Goal: Task Accomplishment & Management: Manage account settings

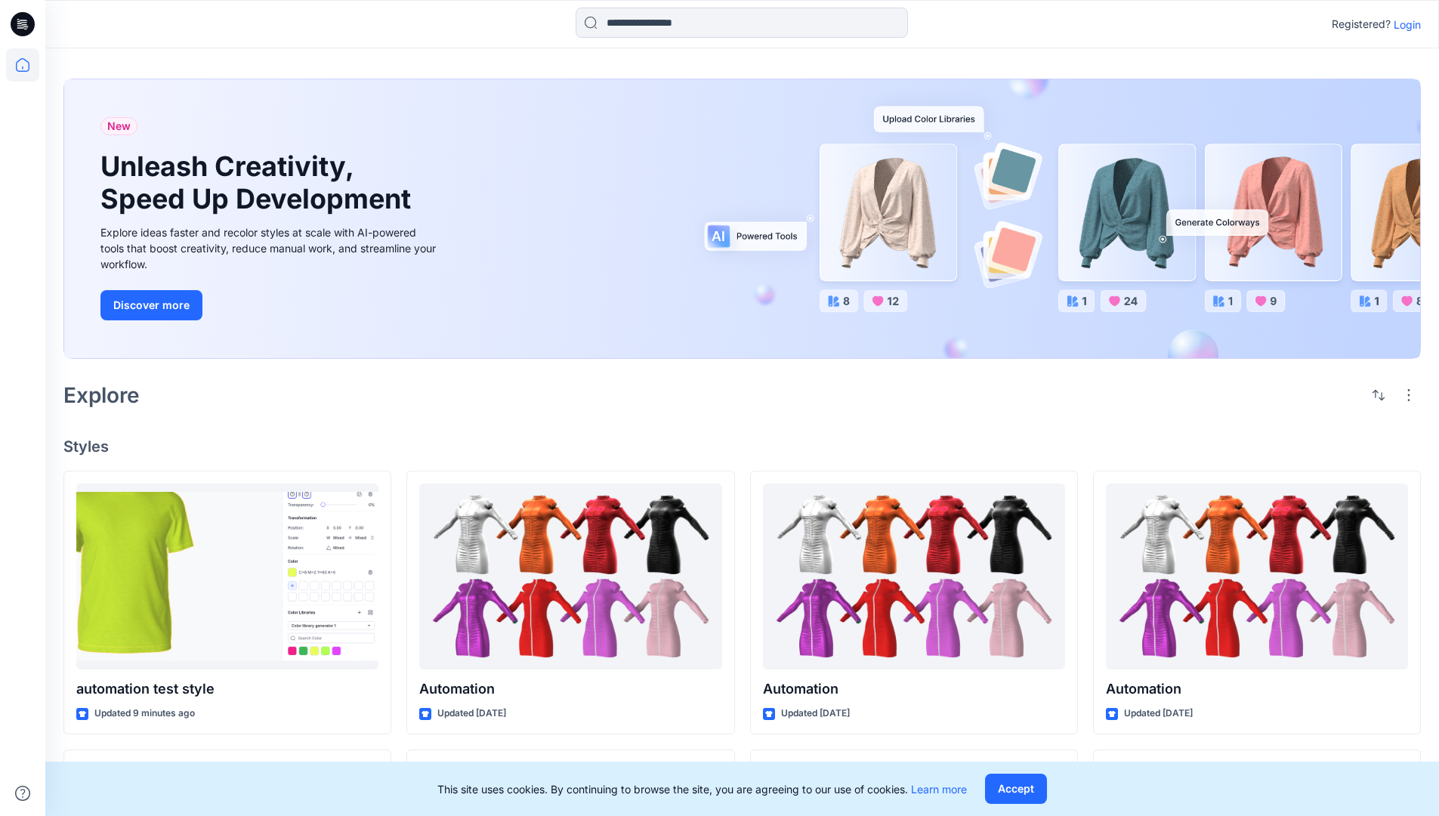
click at [1403, 24] on p "Login" at bounding box center [1406, 25] width 27 height 16
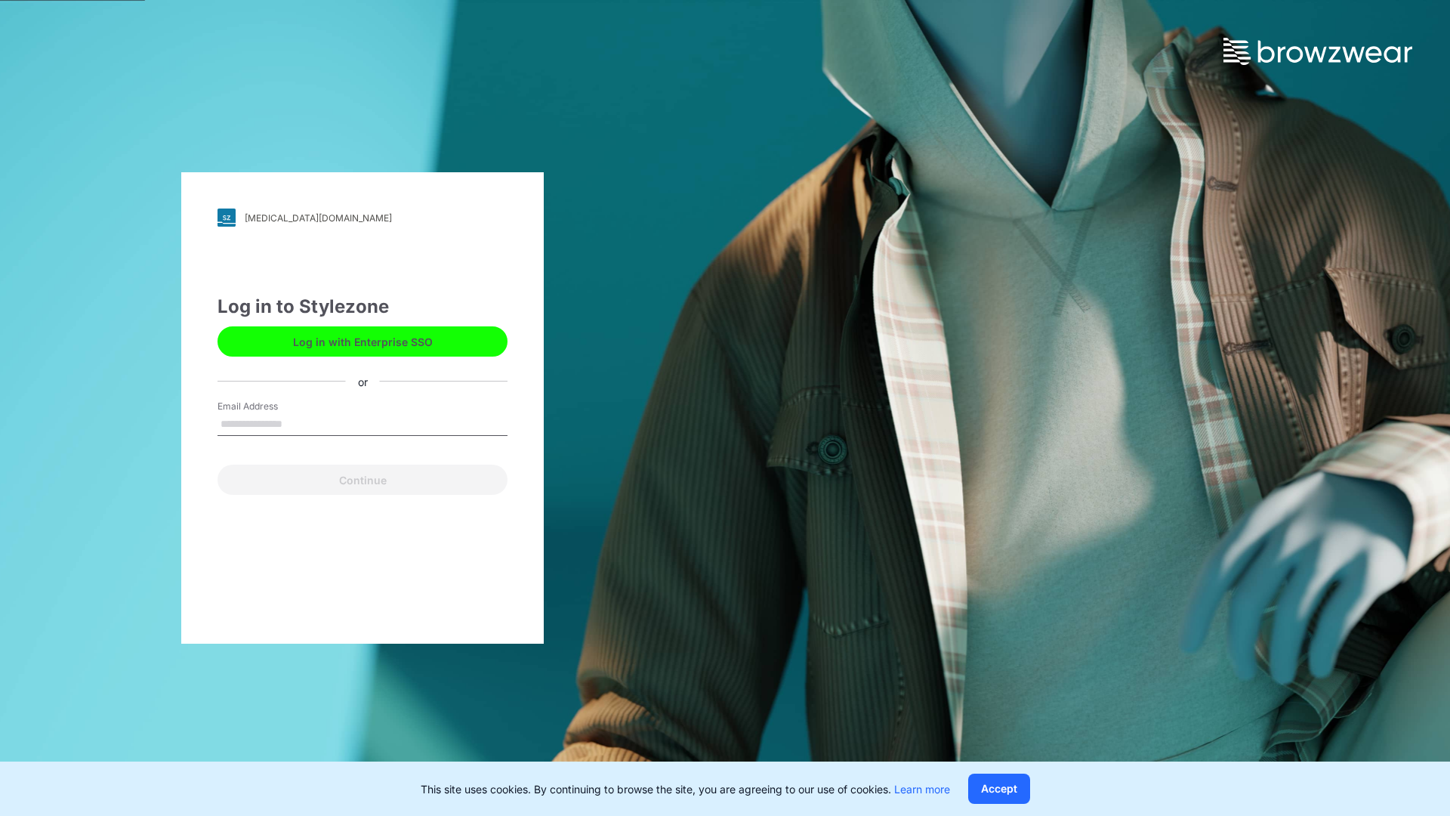
click at [298, 423] on input "Email Address" at bounding box center [362, 424] width 290 height 23
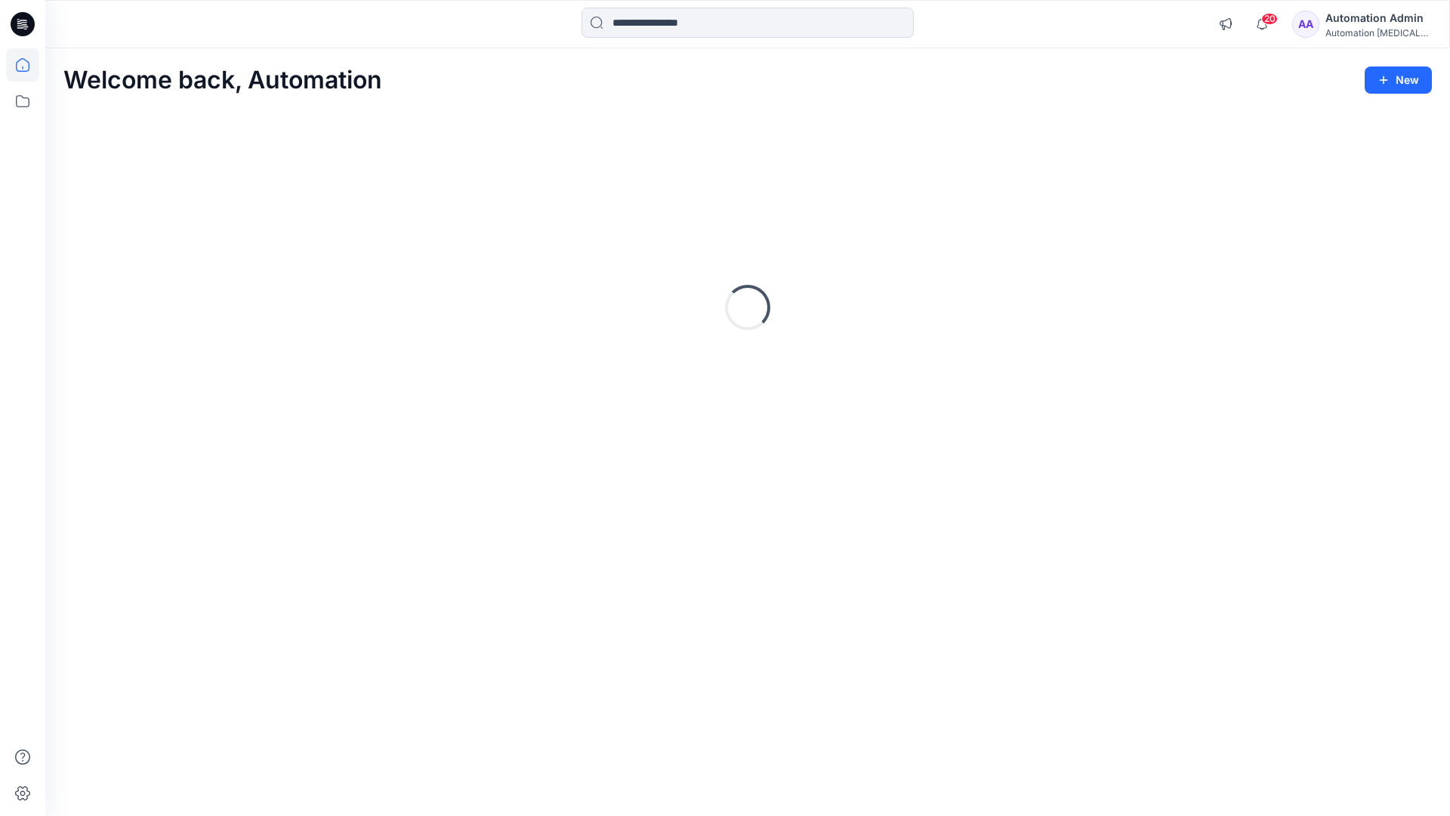
click at [29, 65] on icon at bounding box center [23, 65] width 14 height 14
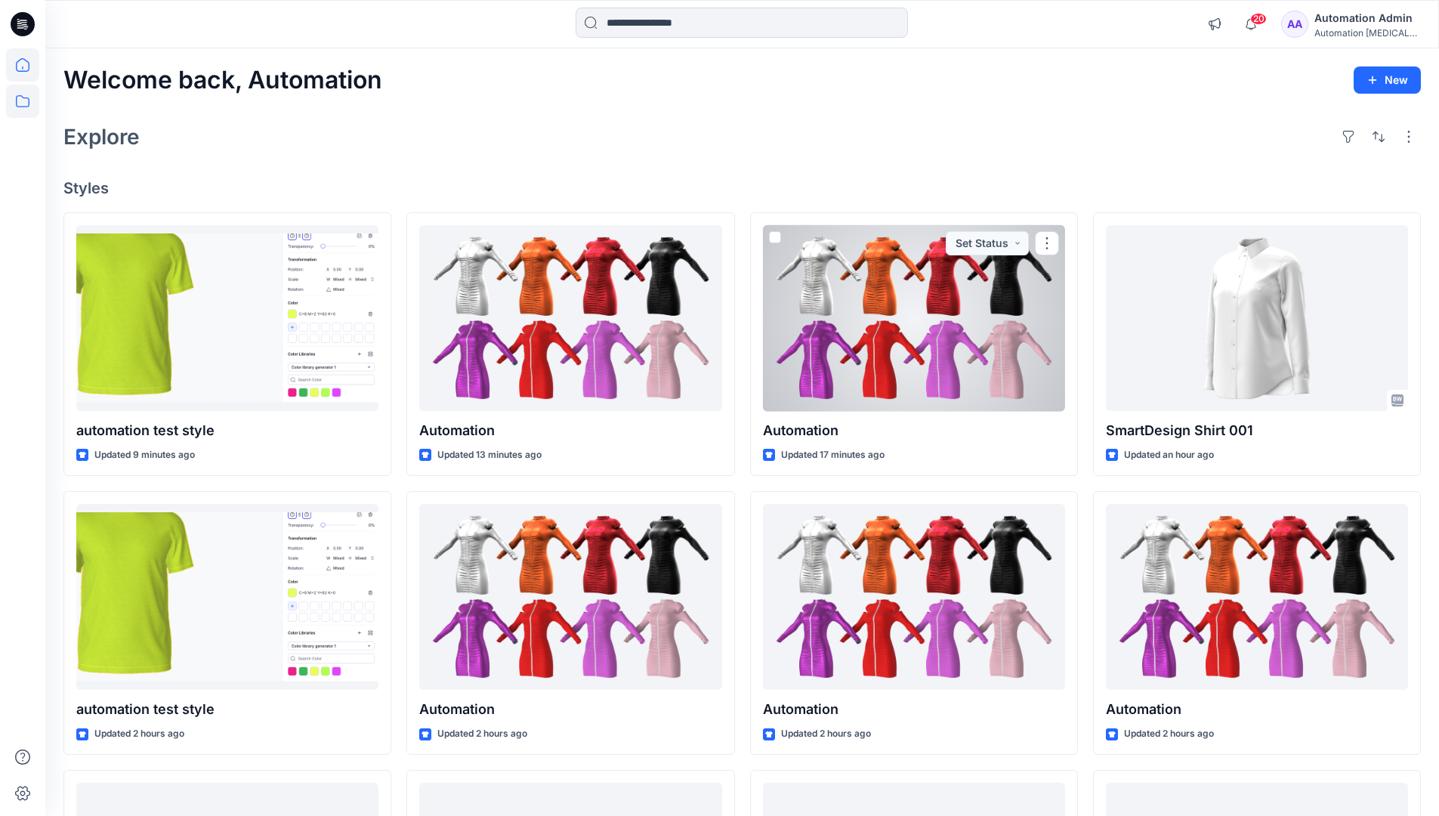
click at [25, 105] on icon at bounding box center [22, 101] width 33 height 33
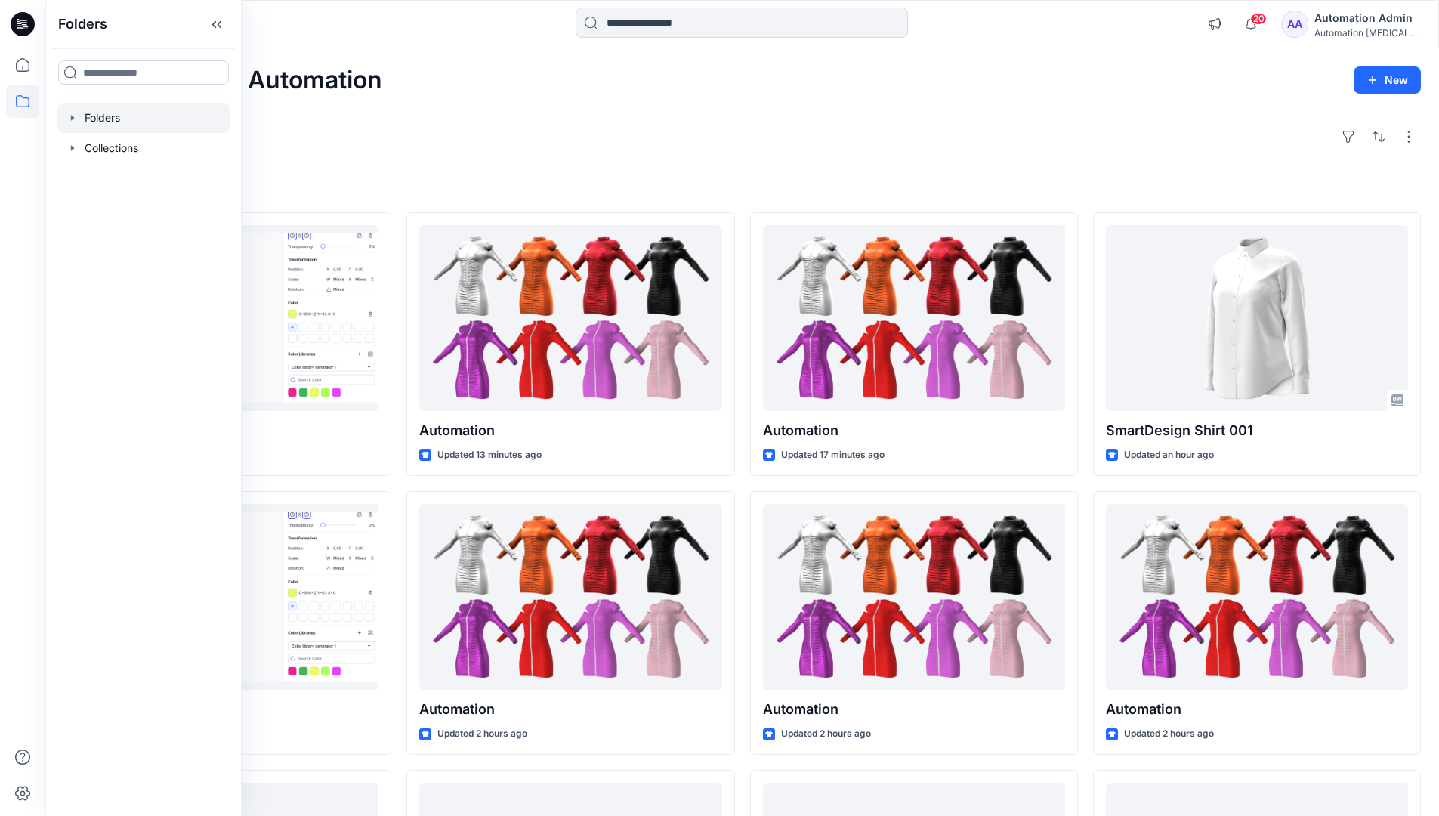
click at [110, 113] on div at bounding box center [143, 118] width 172 height 30
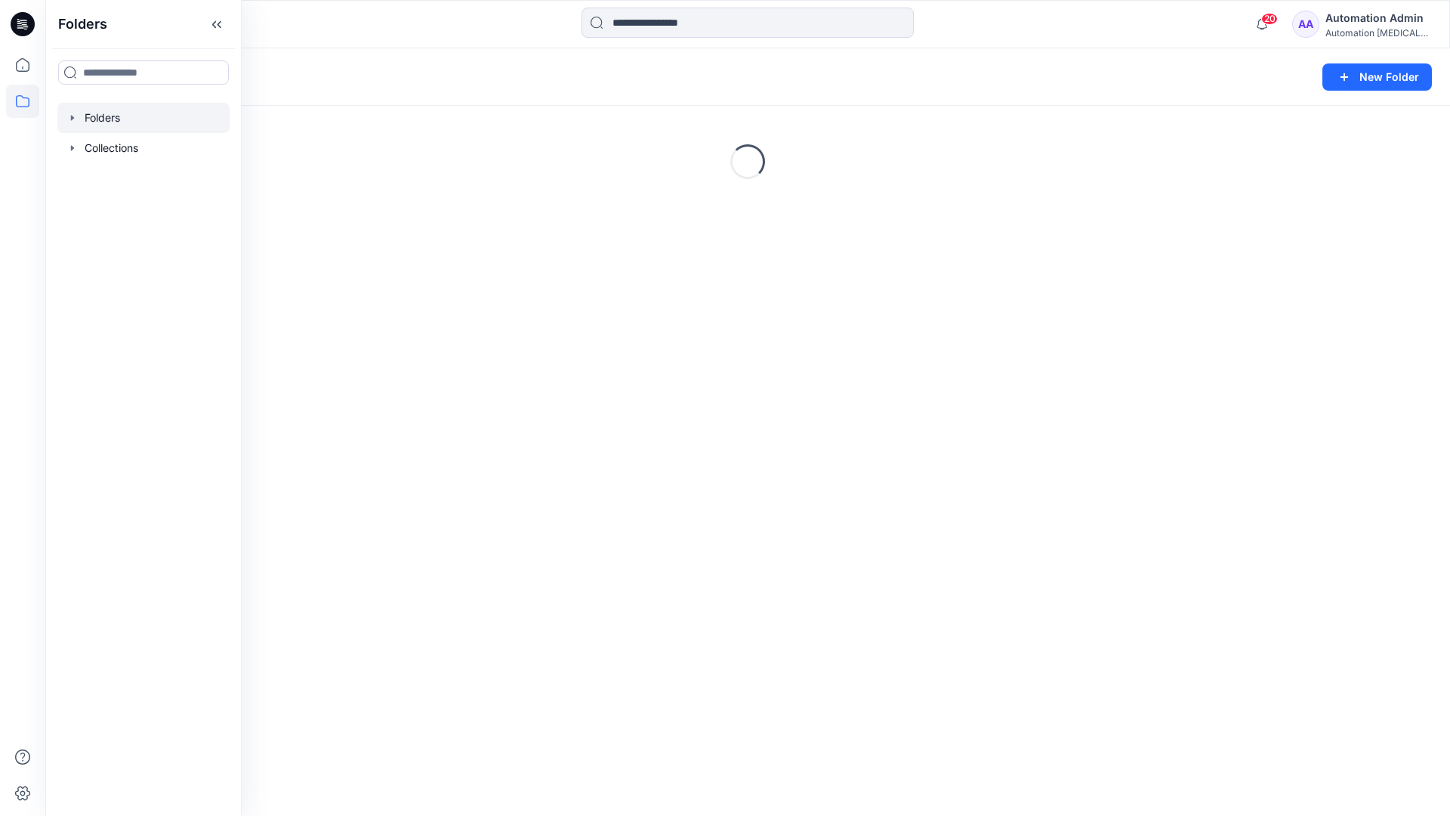
click at [758, 406] on div "Folders New Folder Loading..." at bounding box center [747, 431] width 1405 height 767
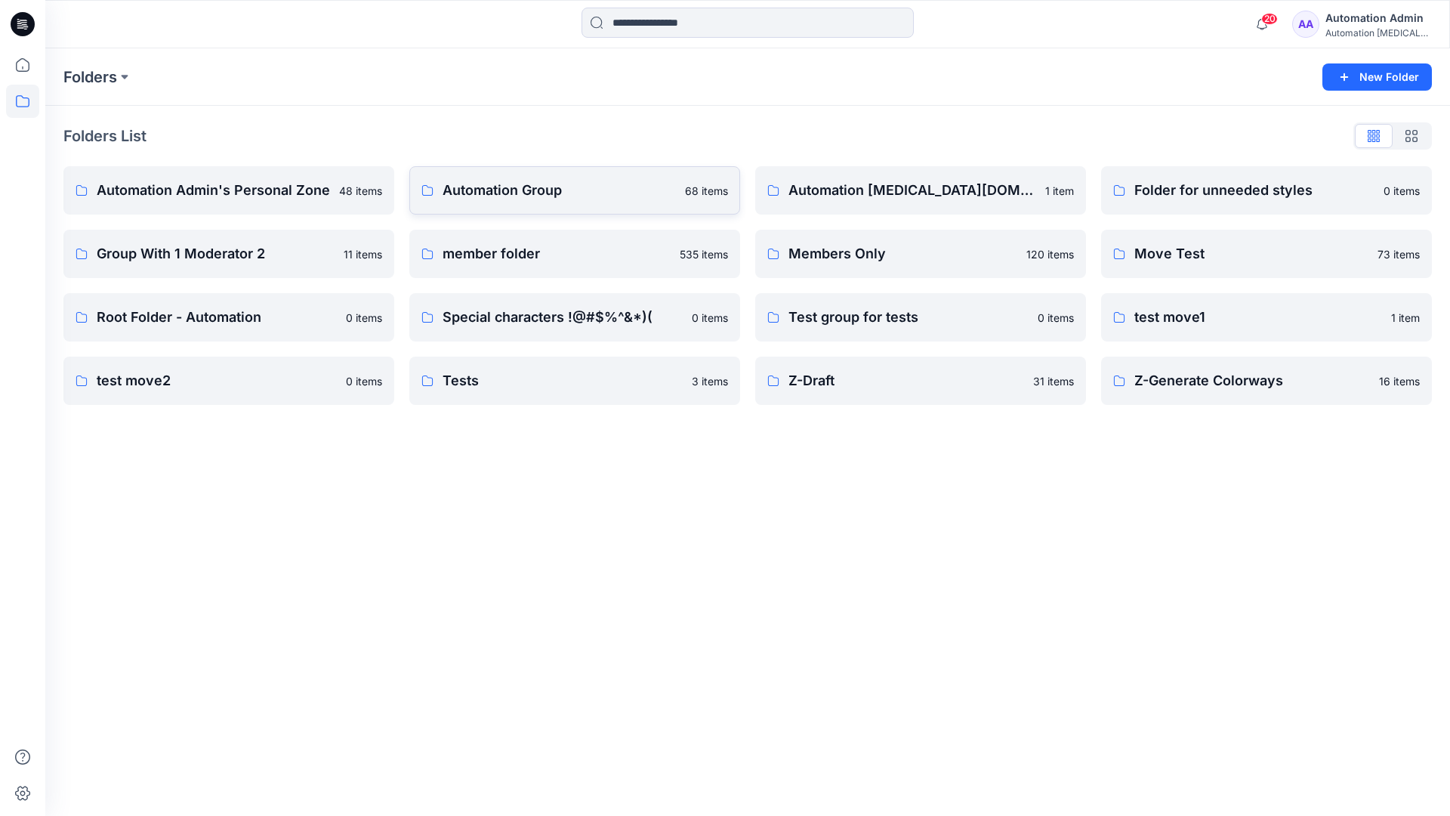
click at [514, 195] on p "Automation Group" at bounding box center [559, 190] width 233 height 21
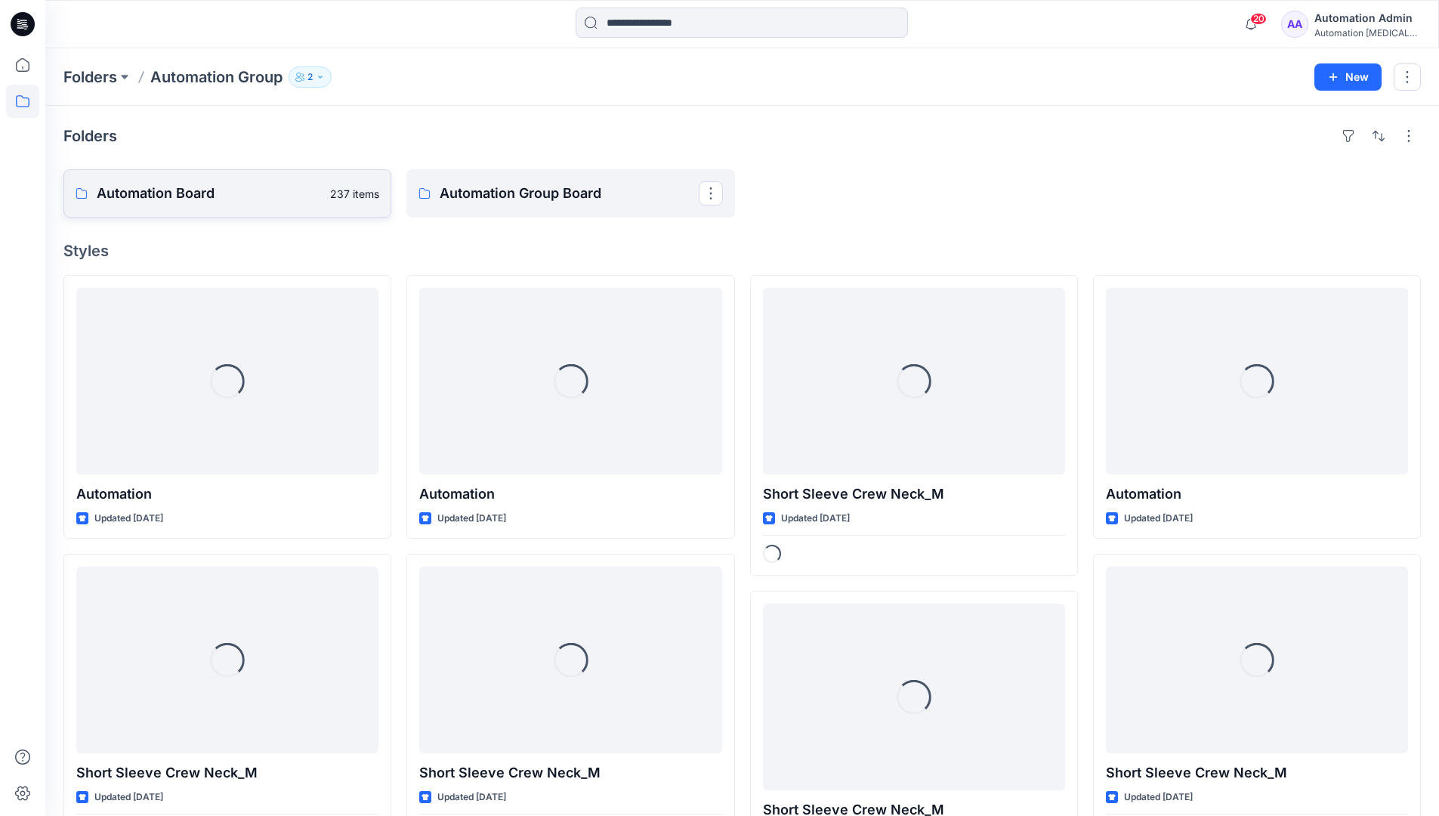
click at [299, 211] on link "Automation Board 237 items" at bounding box center [227, 193] width 328 height 48
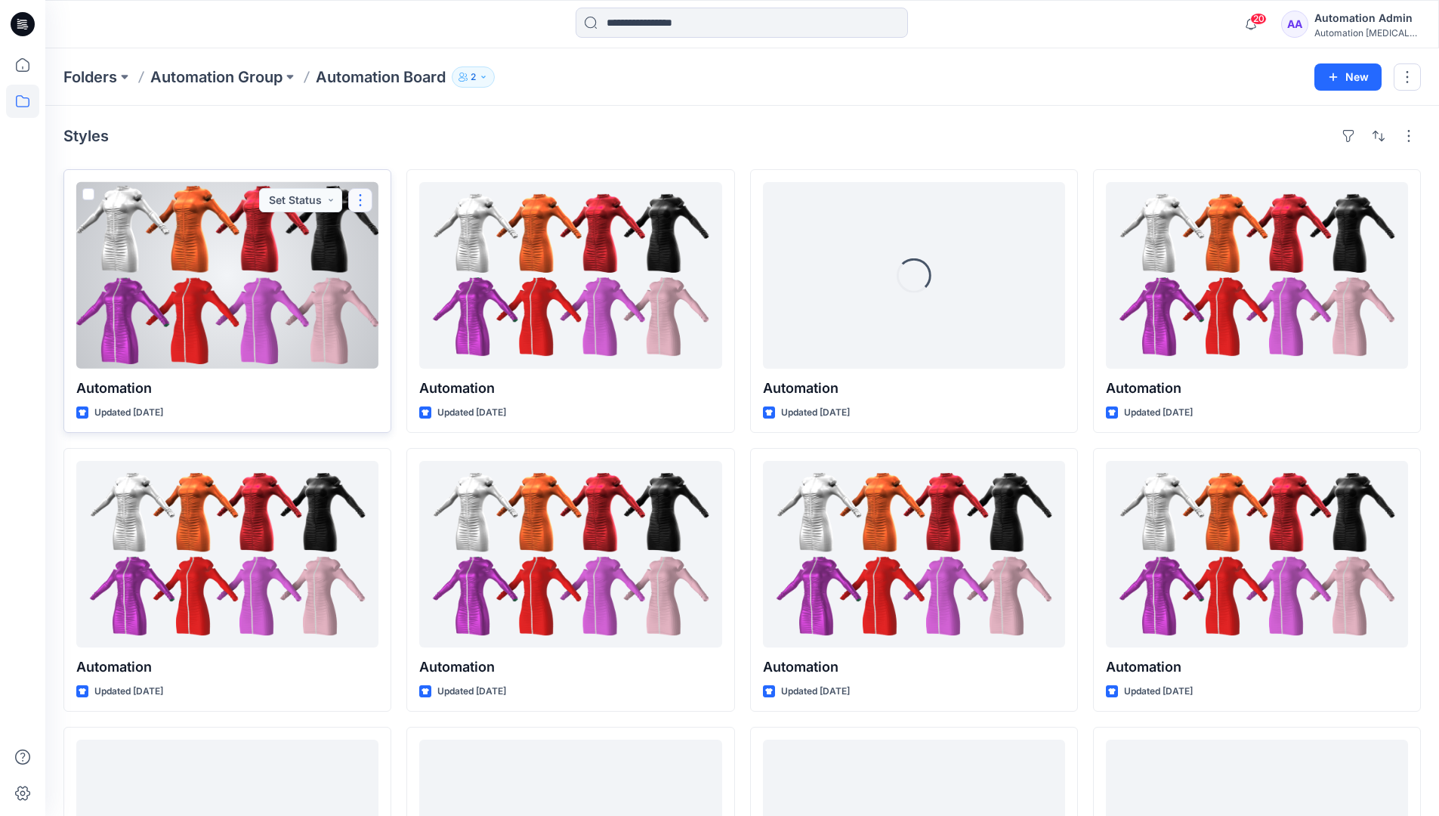
click at [356, 204] on button "button" at bounding box center [360, 200] width 24 height 24
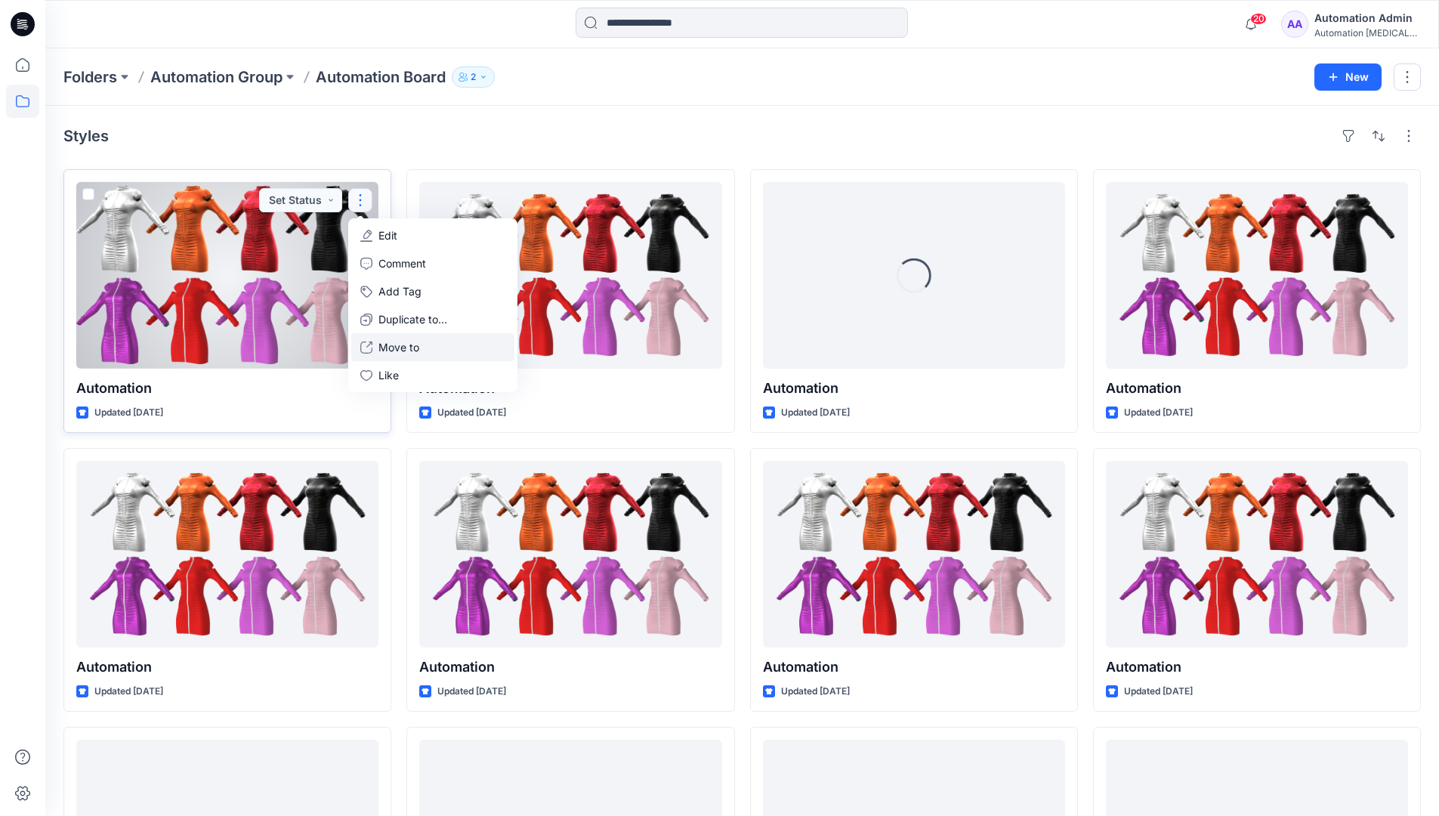
click at [390, 347] on p "Move to" at bounding box center [398, 347] width 41 height 16
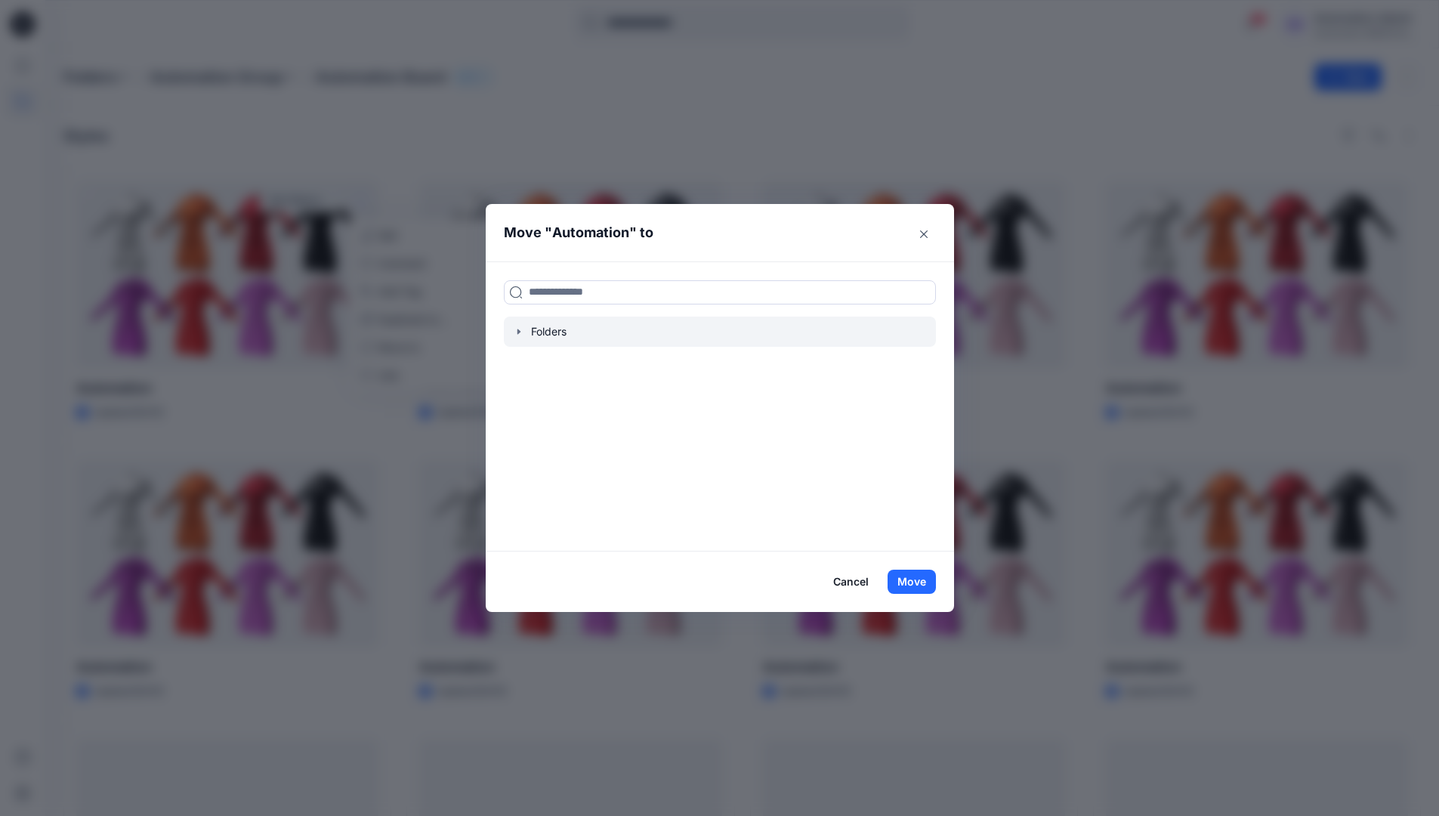
click at [524, 334] on icon "button" at bounding box center [519, 331] width 12 height 12
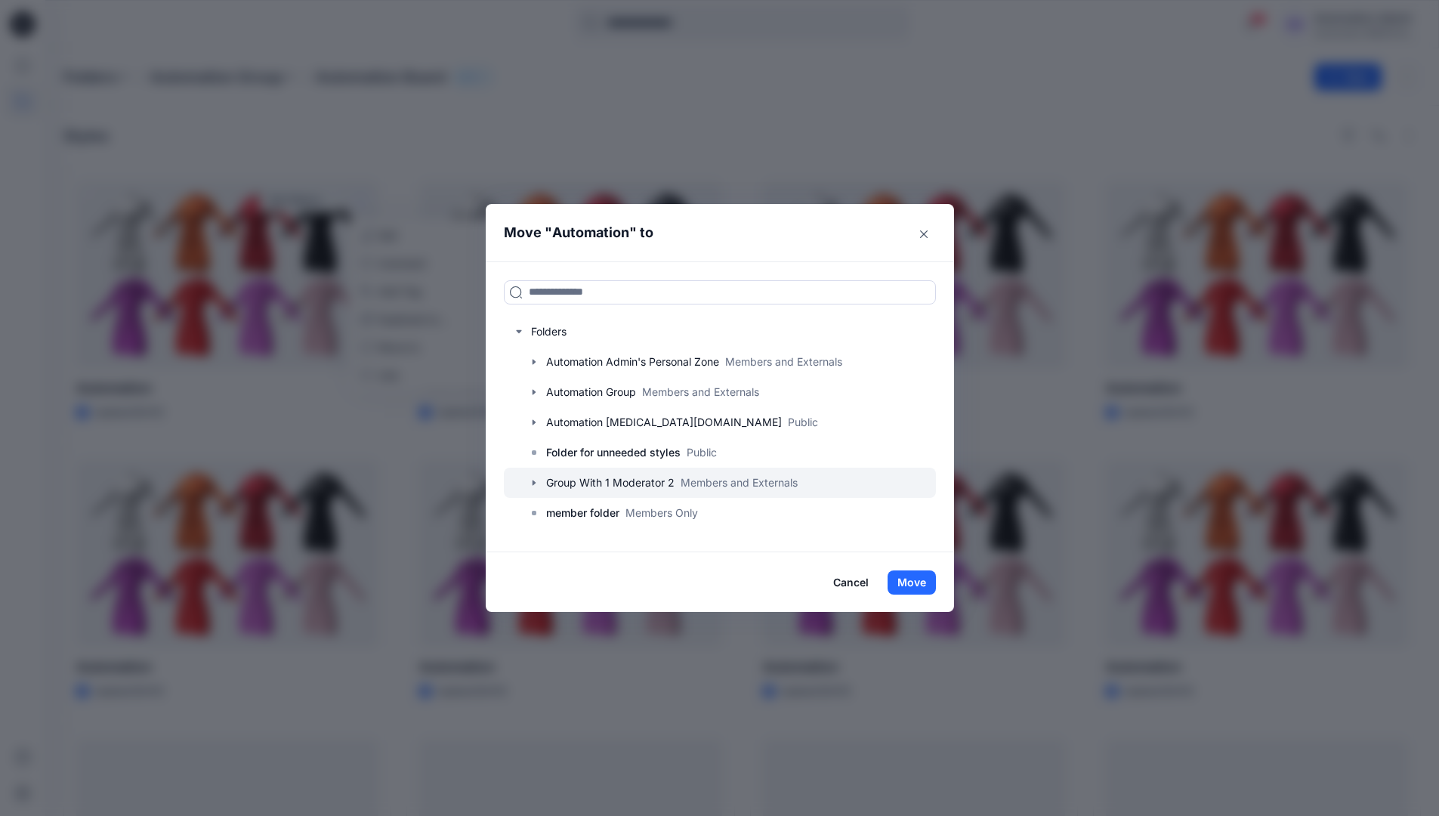
click at [559, 480] on div at bounding box center [720, 482] width 432 height 30
click at [923, 581] on button "Move" at bounding box center [911, 582] width 48 height 24
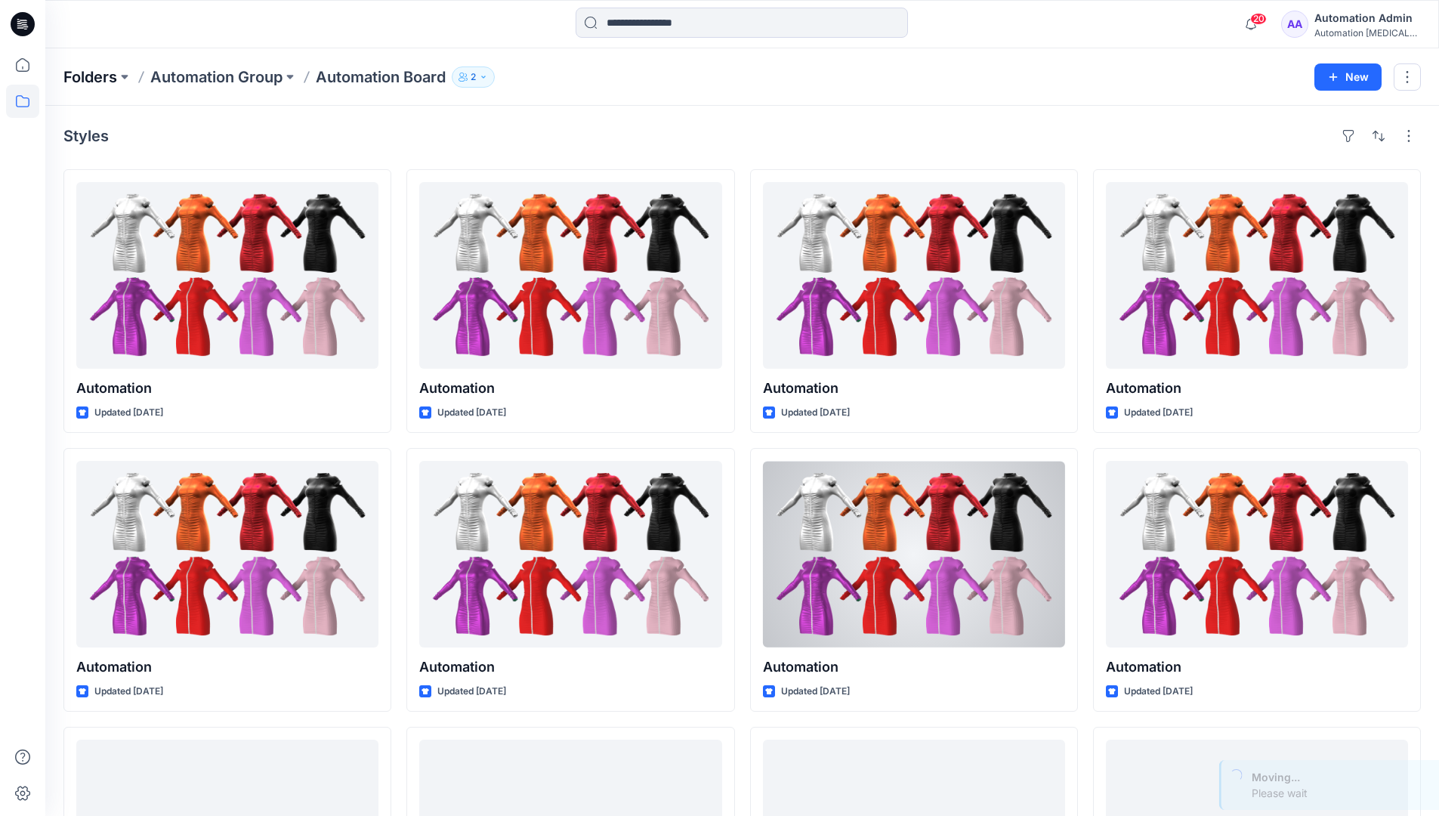
click at [95, 77] on p "Folders" at bounding box center [90, 76] width 54 height 21
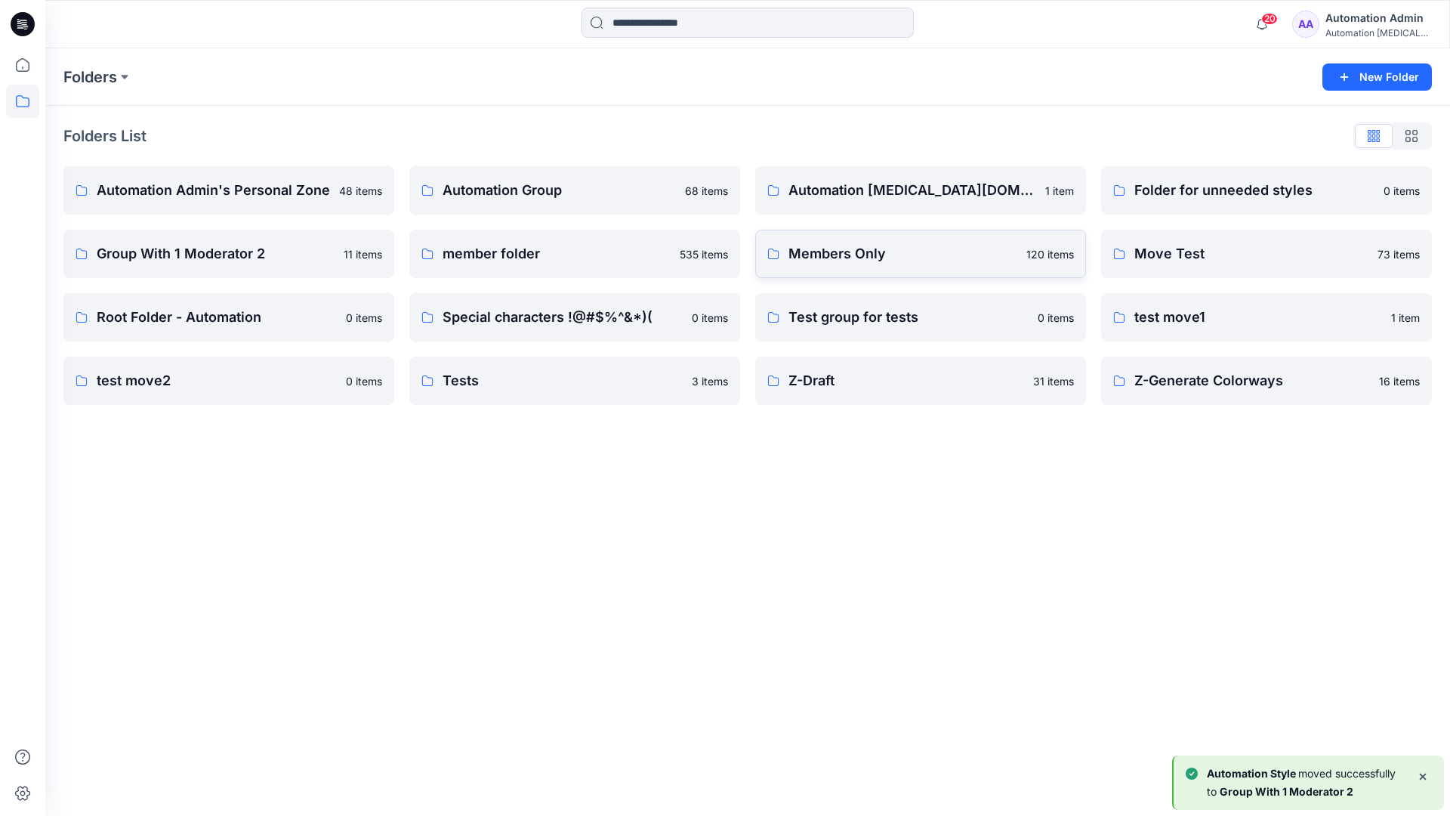
click at [880, 257] on p "Members Only" at bounding box center [902, 253] width 229 height 21
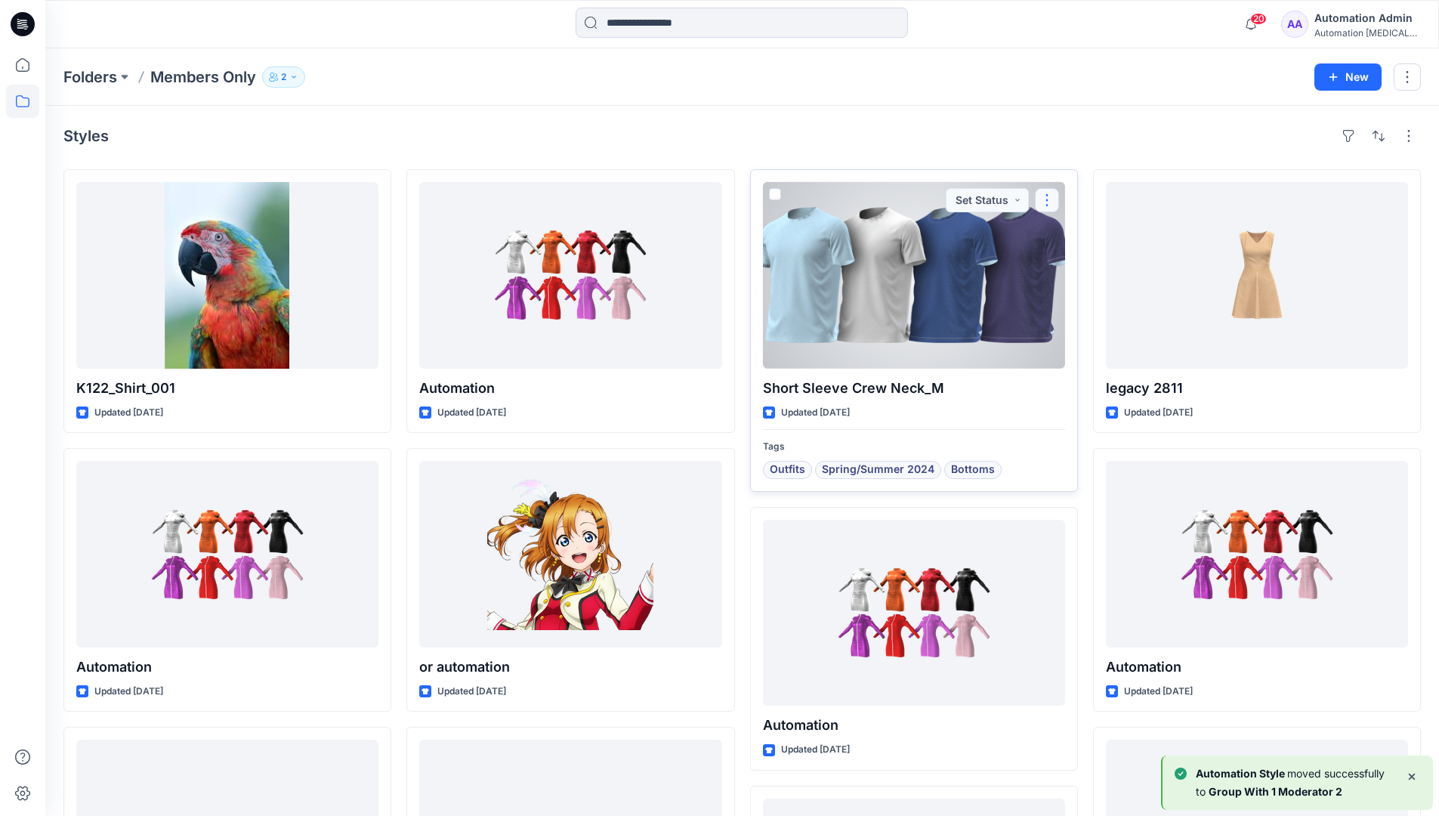
click at [1048, 198] on button "button" at bounding box center [1047, 200] width 24 height 24
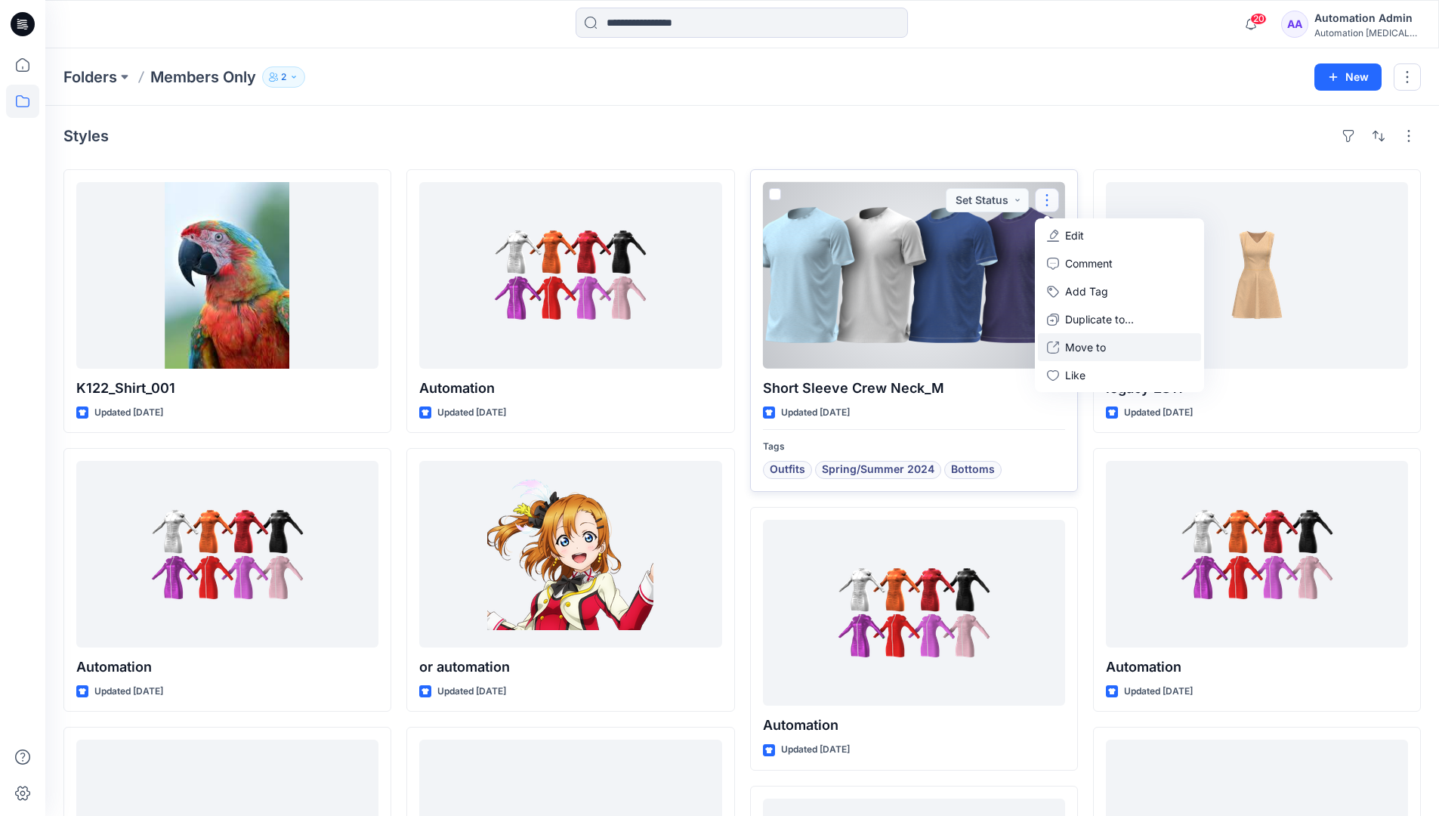
click at [1076, 341] on p "Move to" at bounding box center [1085, 347] width 41 height 16
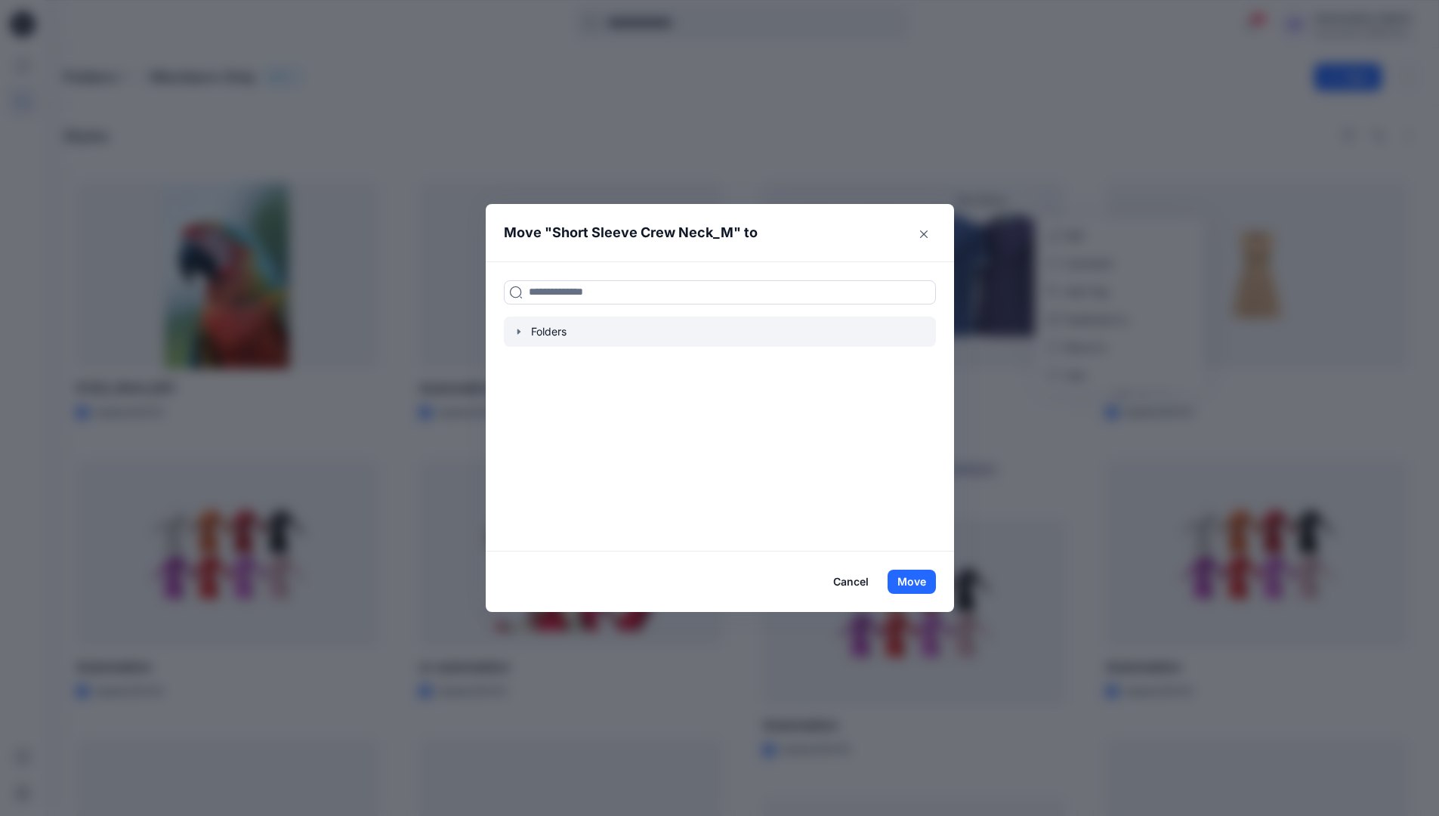
click at [525, 332] on icon "button" at bounding box center [519, 331] width 12 height 12
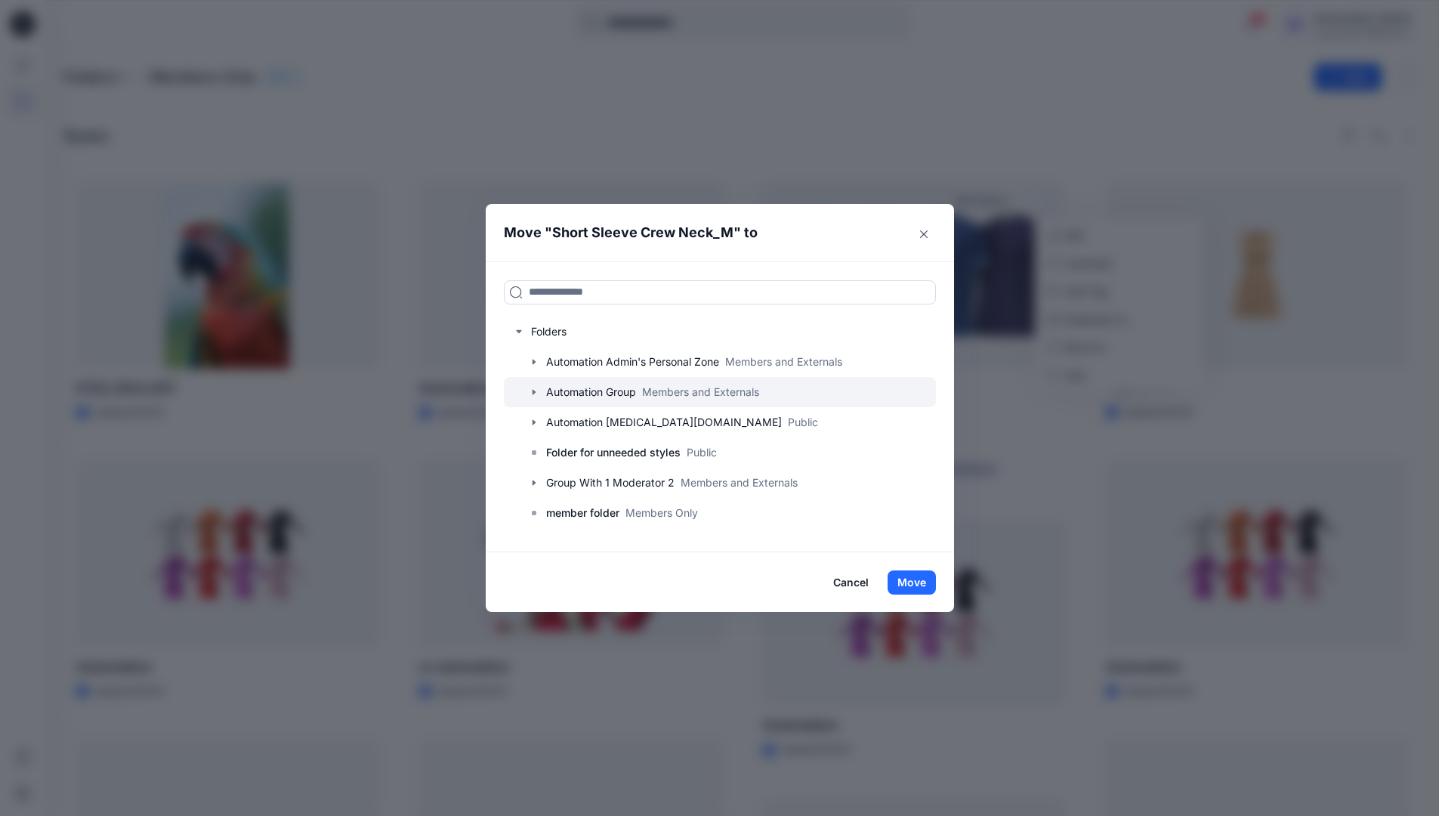
click at [540, 390] on icon "button" at bounding box center [534, 392] width 12 height 12
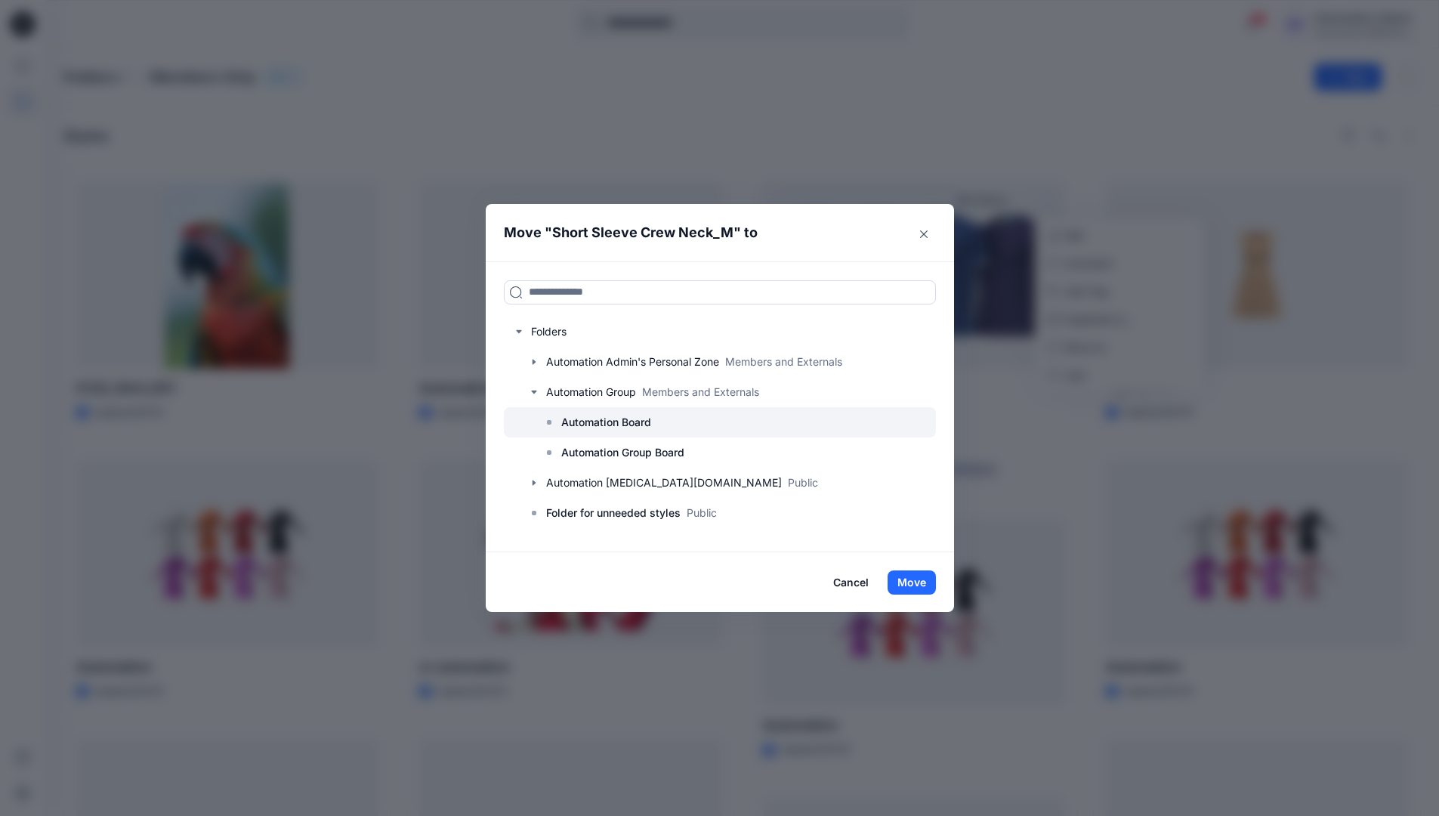
click at [584, 414] on p "Automation Board" at bounding box center [606, 422] width 90 height 18
click at [914, 584] on button "Move" at bounding box center [911, 582] width 48 height 24
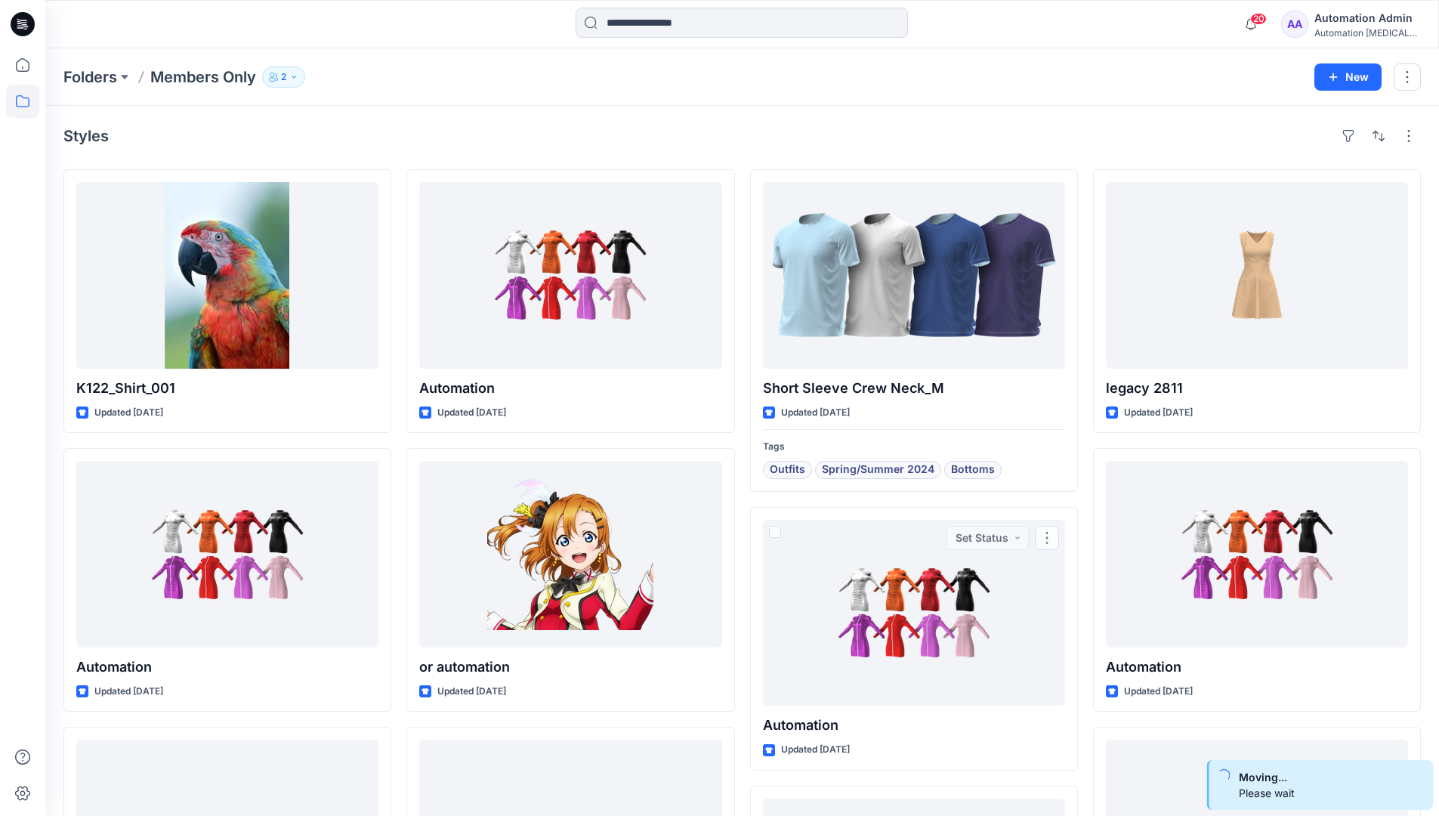
click at [1339, 23] on div "Automation Admin" at bounding box center [1367, 18] width 106 height 18
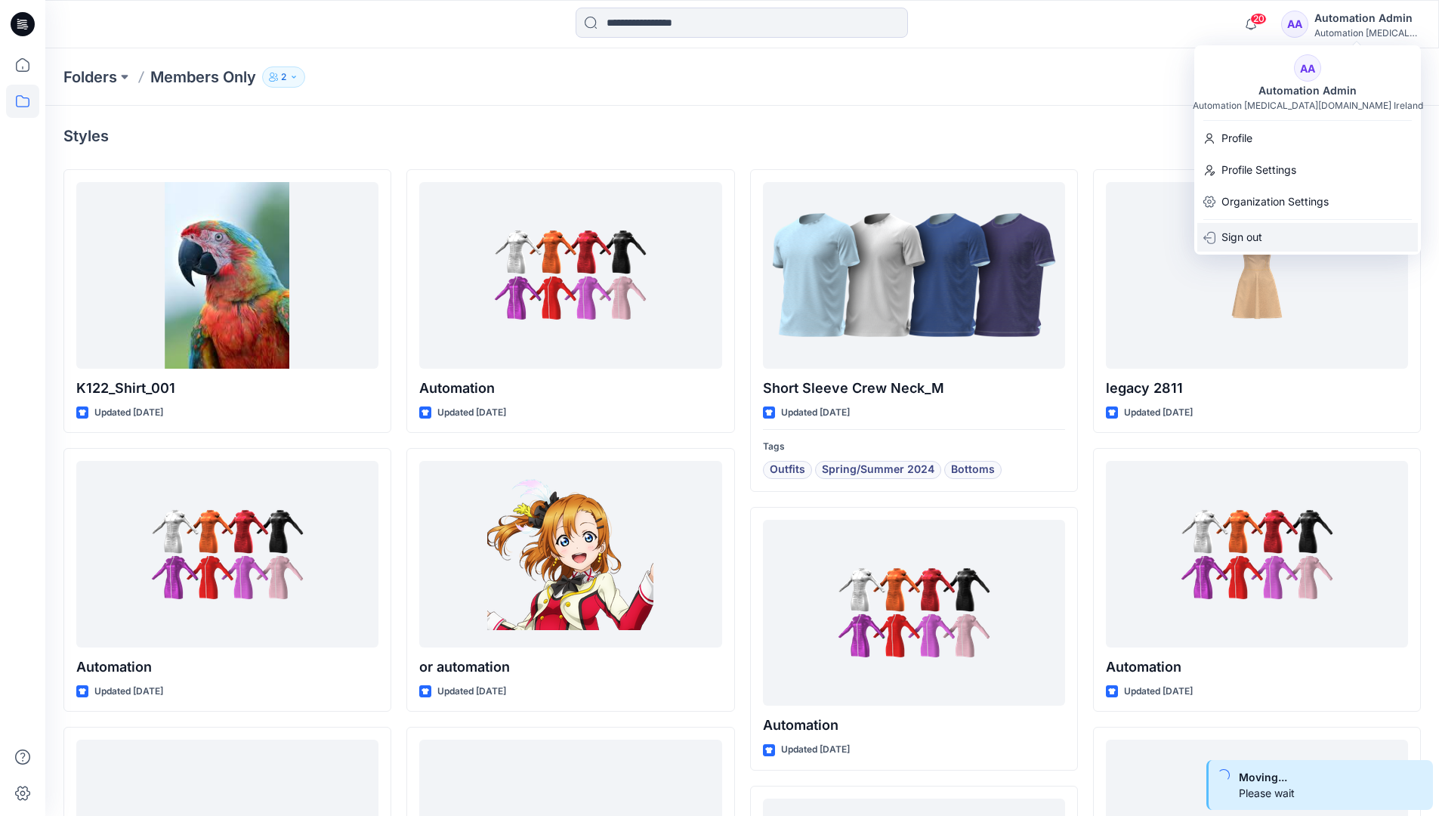
click at [1248, 233] on p "Sign out" at bounding box center [1241, 237] width 41 height 29
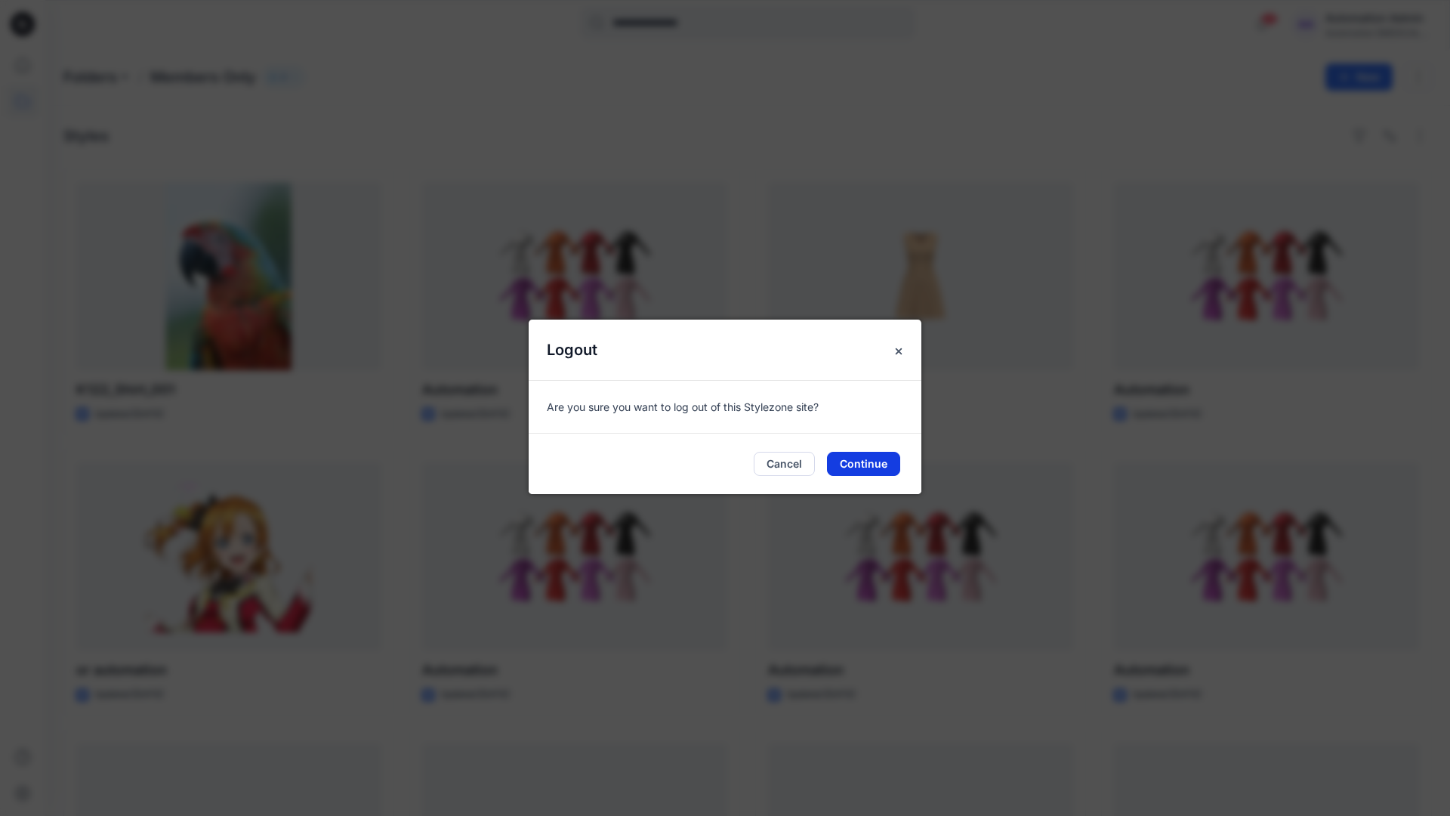
click at [867, 461] on button "Continue" at bounding box center [863, 464] width 73 height 24
